Goal: Information Seeking & Learning: Find contact information

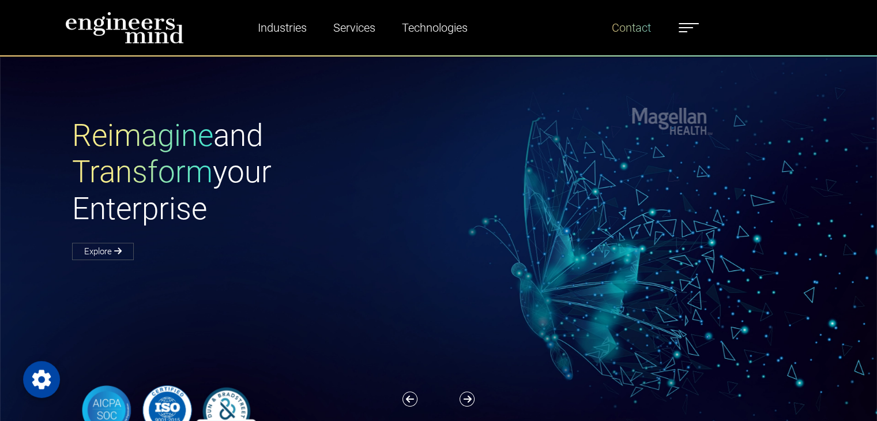
click at [639, 27] on link "Contact" at bounding box center [631, 27] width 48 height 27
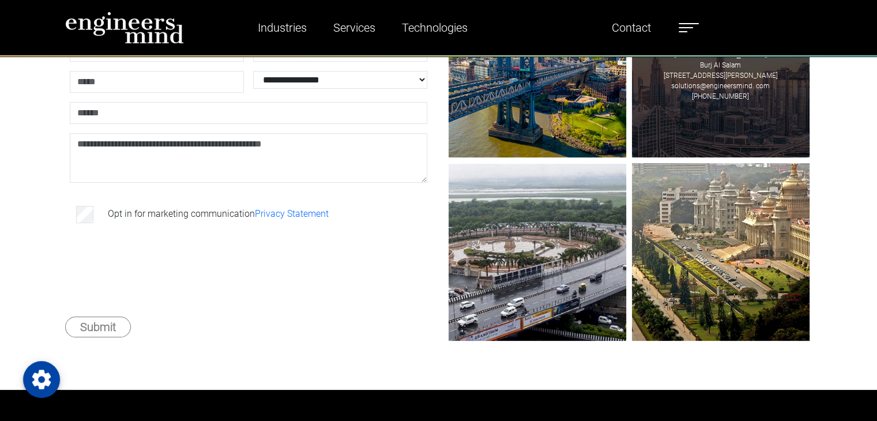
scroll to position [183, 0]
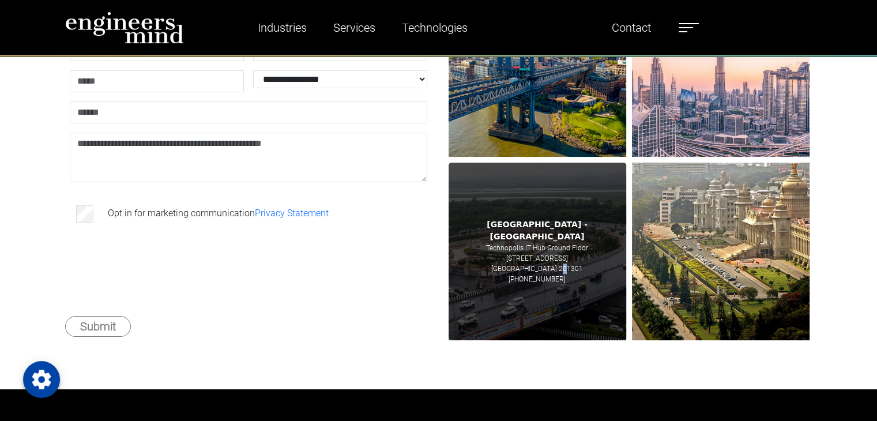
drag, startPoint x: 551, startPoint y: 261, endPoint x: 526, endPoint y: 261, distance: 24.2
click at [526, 263] on p "[GEOGRAPHIC_DATA] 201301" at bounding box center [537, 268] width 92 height 10
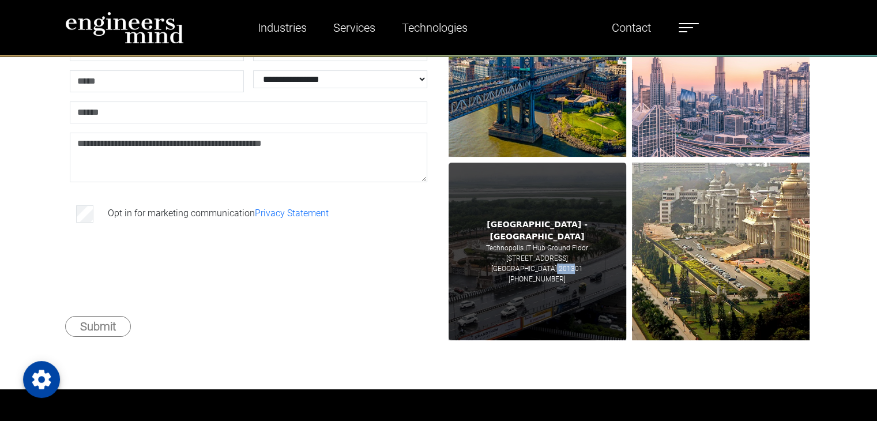
click at [526, 263] on p "[GEOGRAPHIC_DATA] 201301" at bounding box center [537, 268] width 92 height 10
drag, startPoint x: 514, startPoint y: 231, endPoint x: 611, endPoint y: 258, distance: 100.6
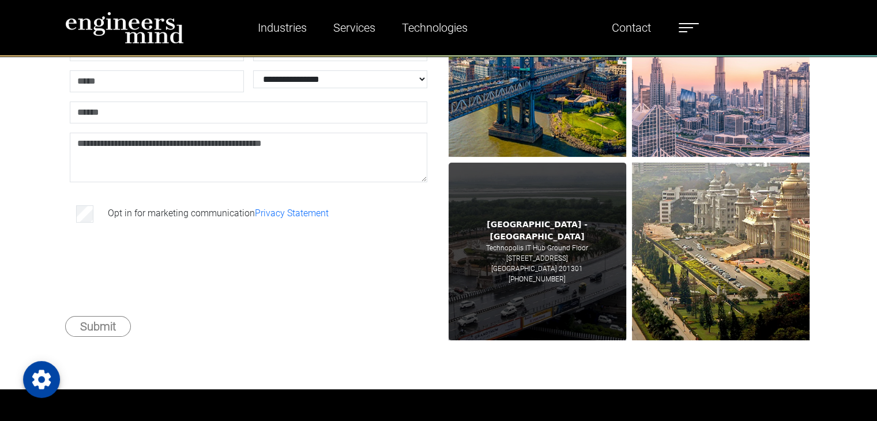
click at [611, 258] on div "[GEOGRAPHIC_DATA] - [GEOGRAPHIC_DATA] [GEOGRAPHIC_DATA] Floor [STREET_ADDRESS] …" at bounding box center [538, 252] width 178 height 178
copy div "[GEOGRAPHIC_DATA] - [GEOGRAPHIC_DATA] [GEOGRAPHIC_DATA] Floor [STREET_ADDRESS]"
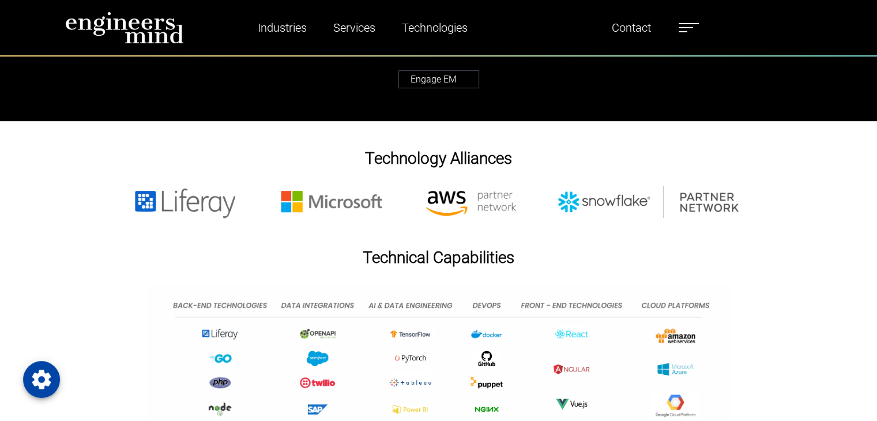
scroll to position [572, 0]
